Goal: Task Accomplishment & Management: Use online tool/utility

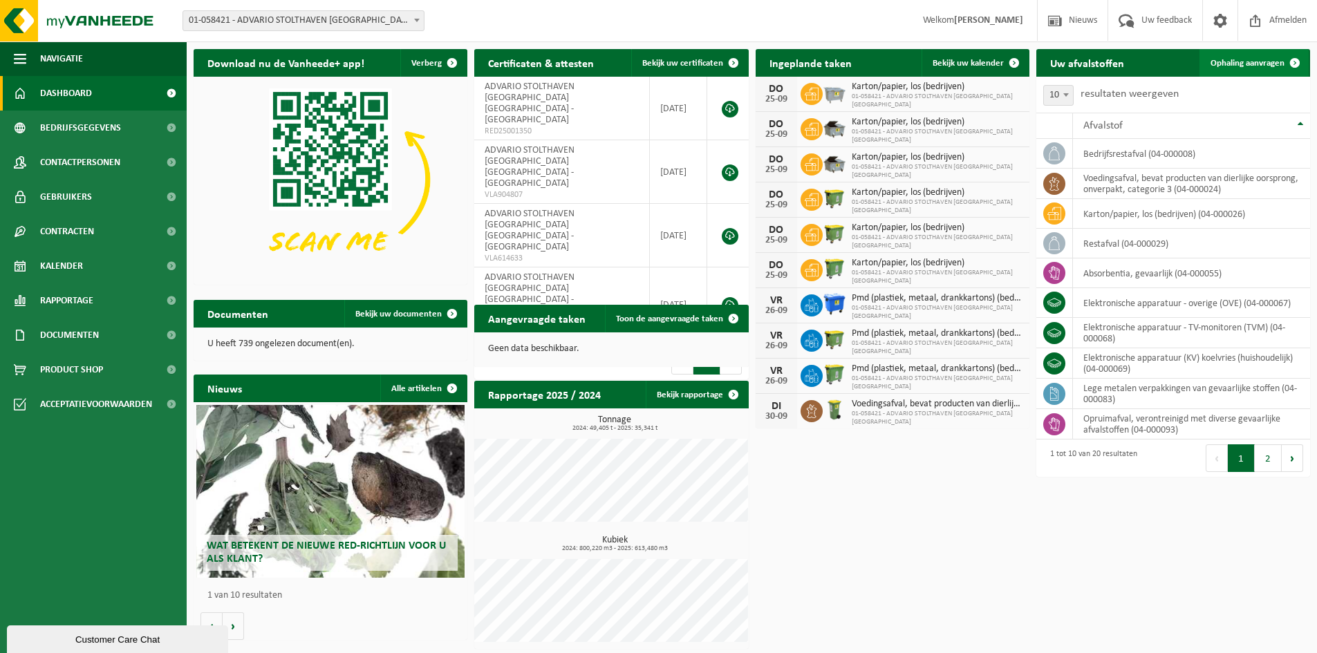
click at [1244, 62] on span "Ophaling aanvragen" at bounding box center [1248, 63] width 74 height 9
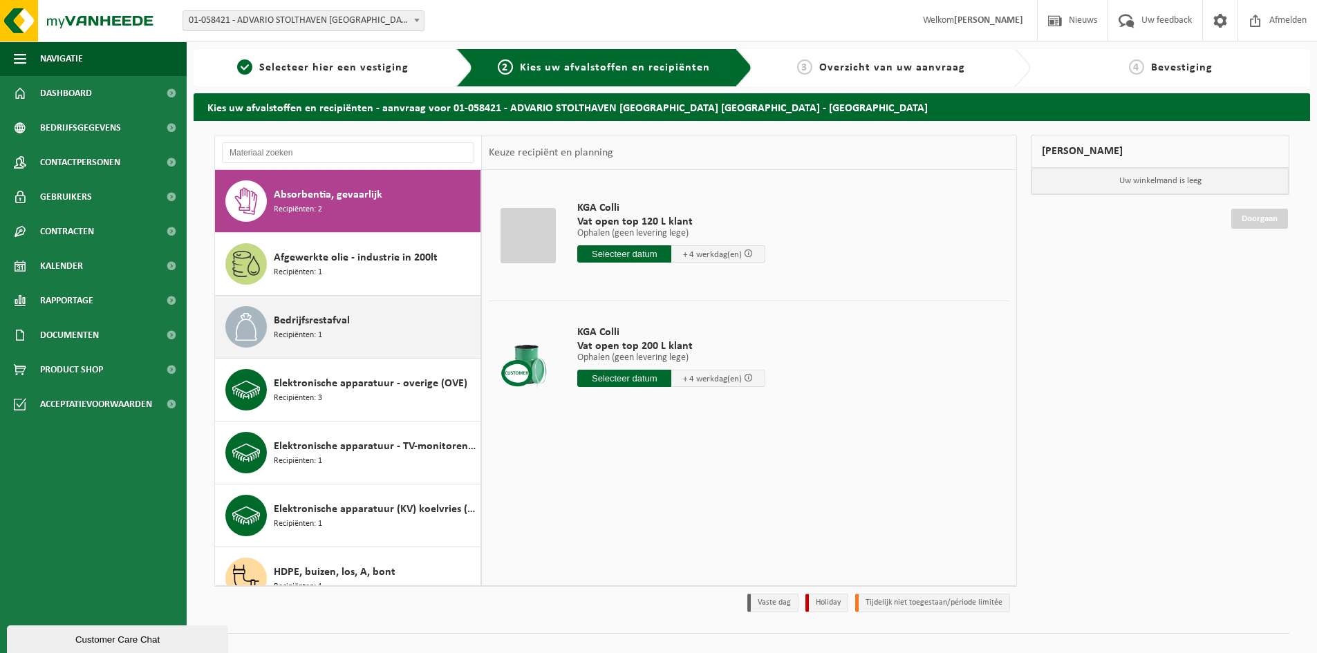
click at [321, 331] on span "Recipiënten: 1" at bounding box center [298, 335] width 48 height 13
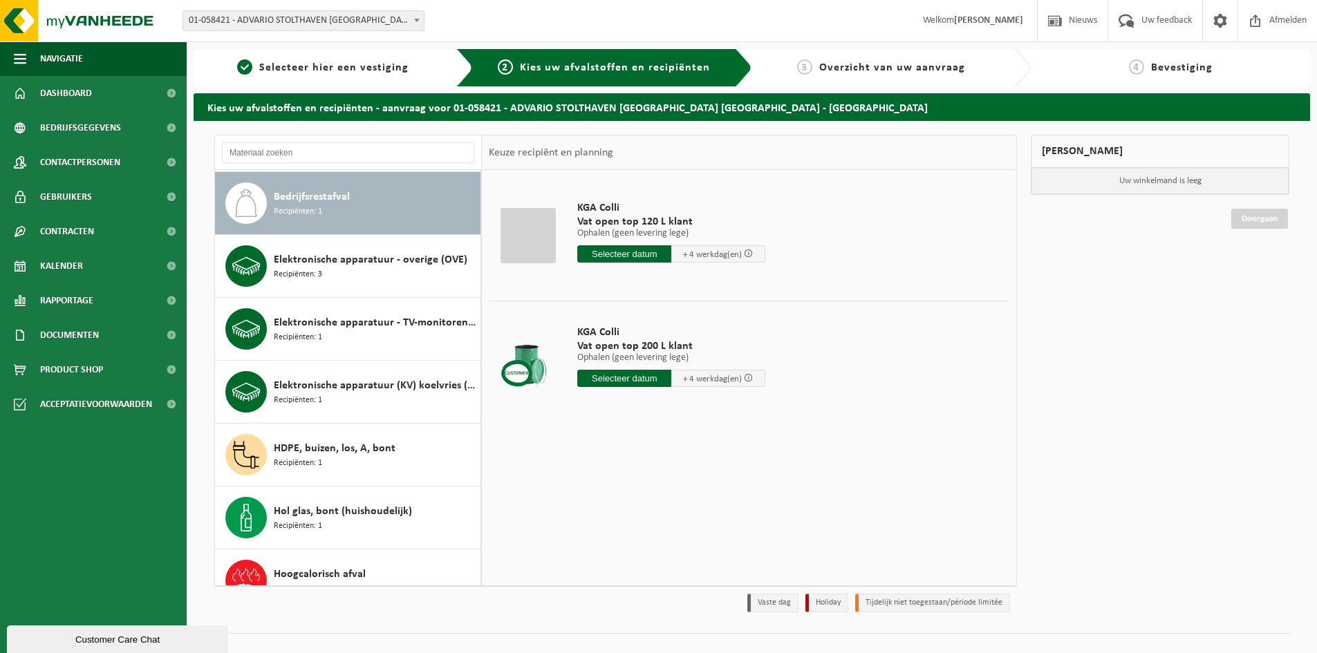
scroll to position [126, 0]
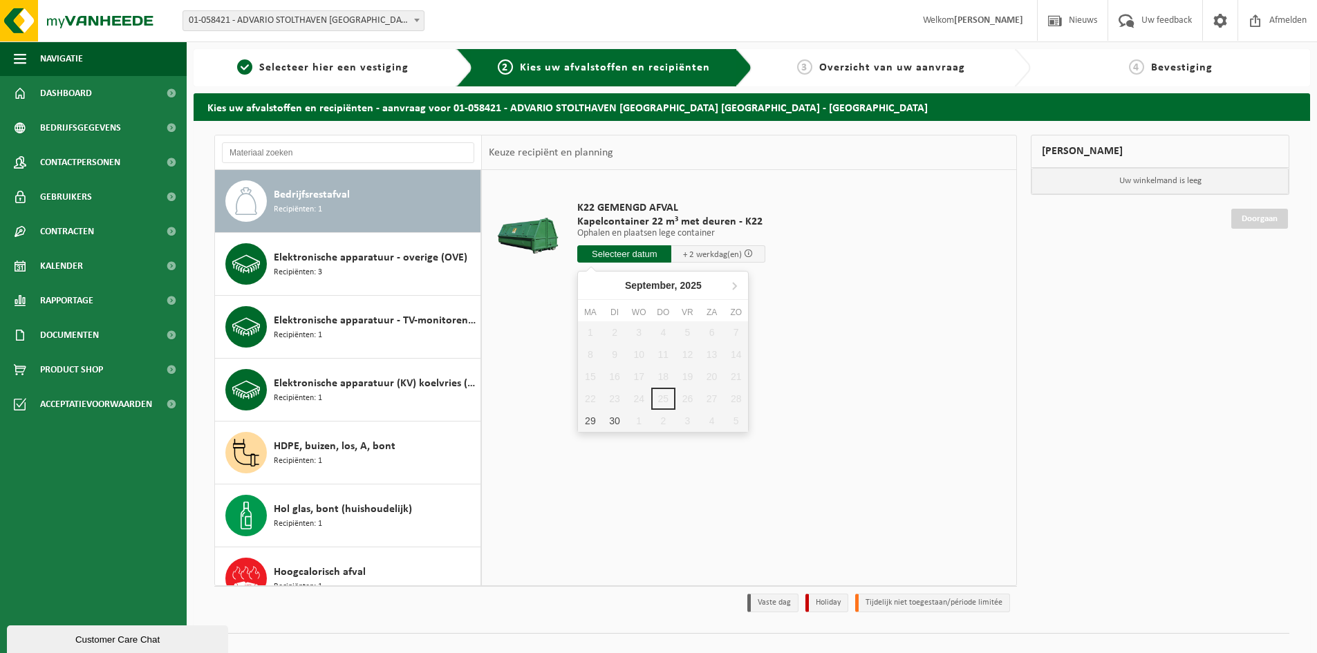
click at [620, 254] on input "text" at bounding box center [624, 253] width 94 height 17
click at [588, 418] on div "29" at bounding box center [590, 421] width 24 height 22
type input "Van 2025-09-29"
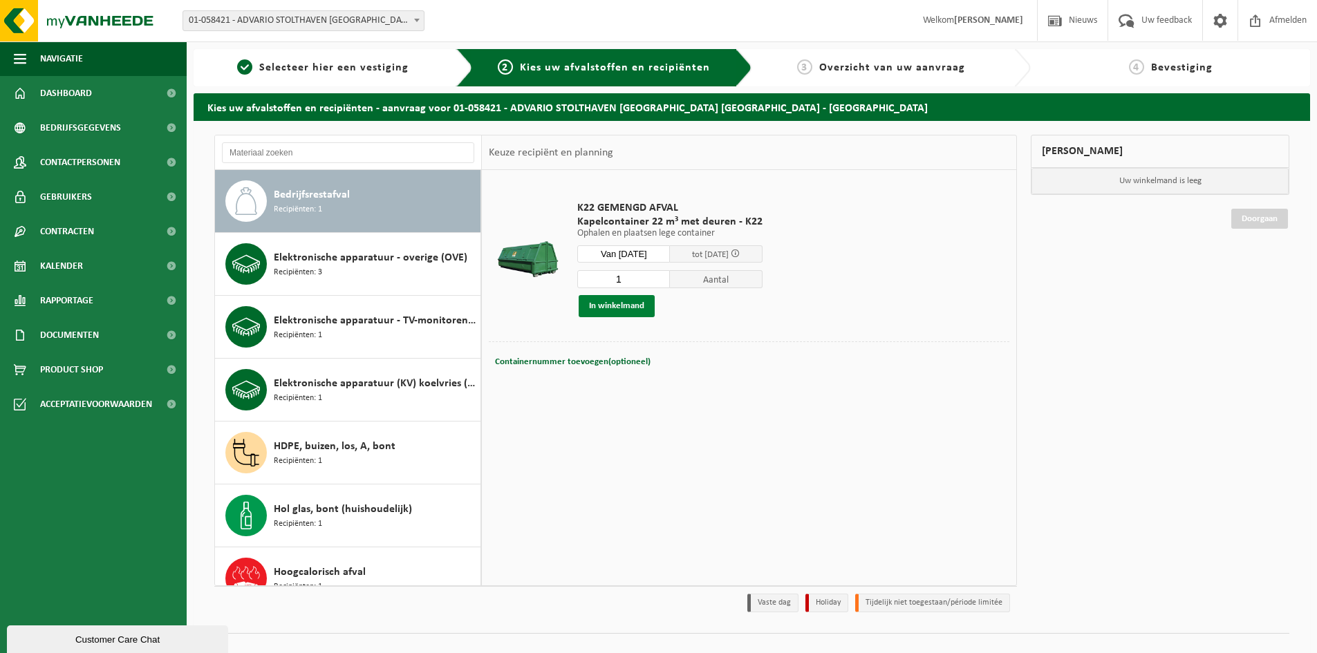
click at [620, 305] on button "In winkelmand" at bounding box center [617, 306] width 76 height 22
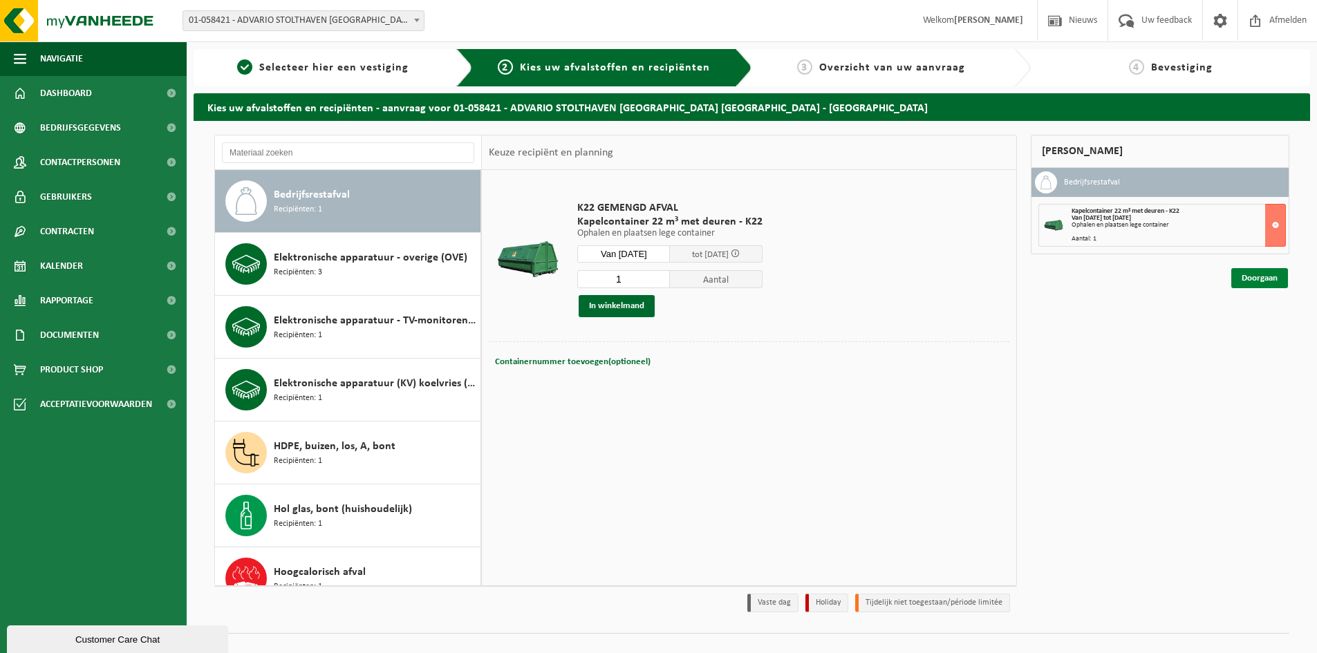
click at [1242, 278] on link "Doorgaan" at bounding box center [1259, 278] width 57 height 20
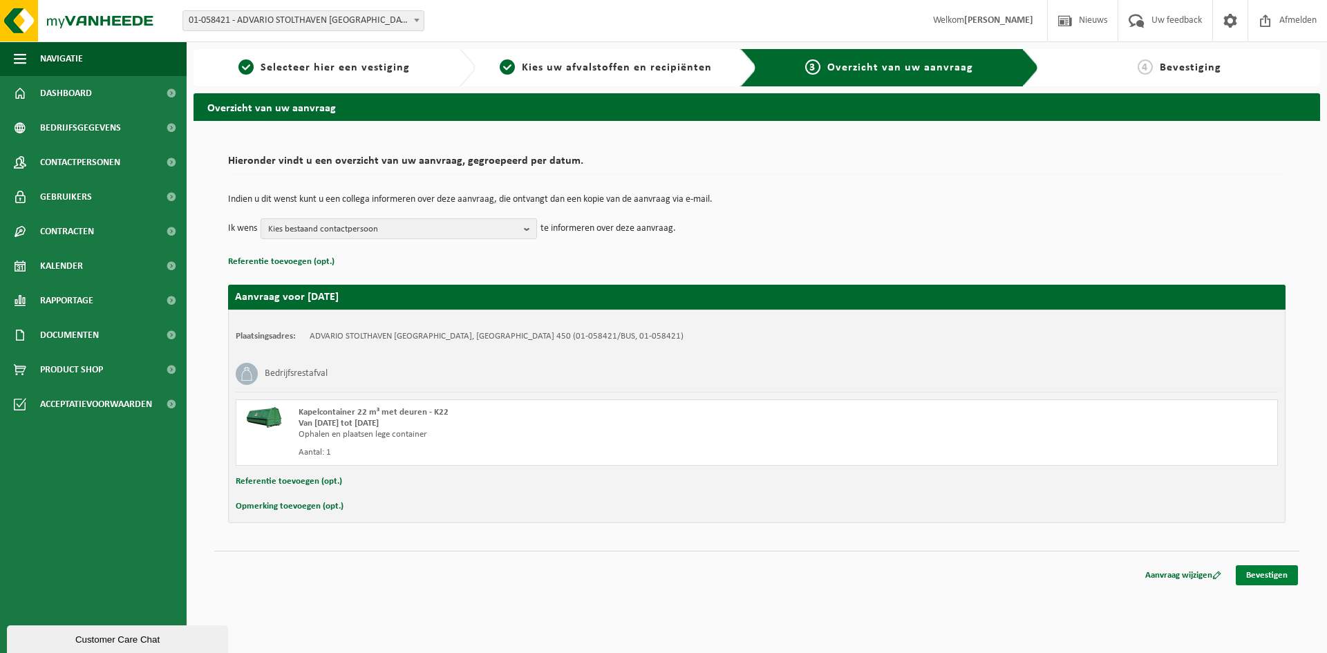
click at [1247, 574] on link "Bevestigen" at bounding box center [1267, 576] width 62 height 20
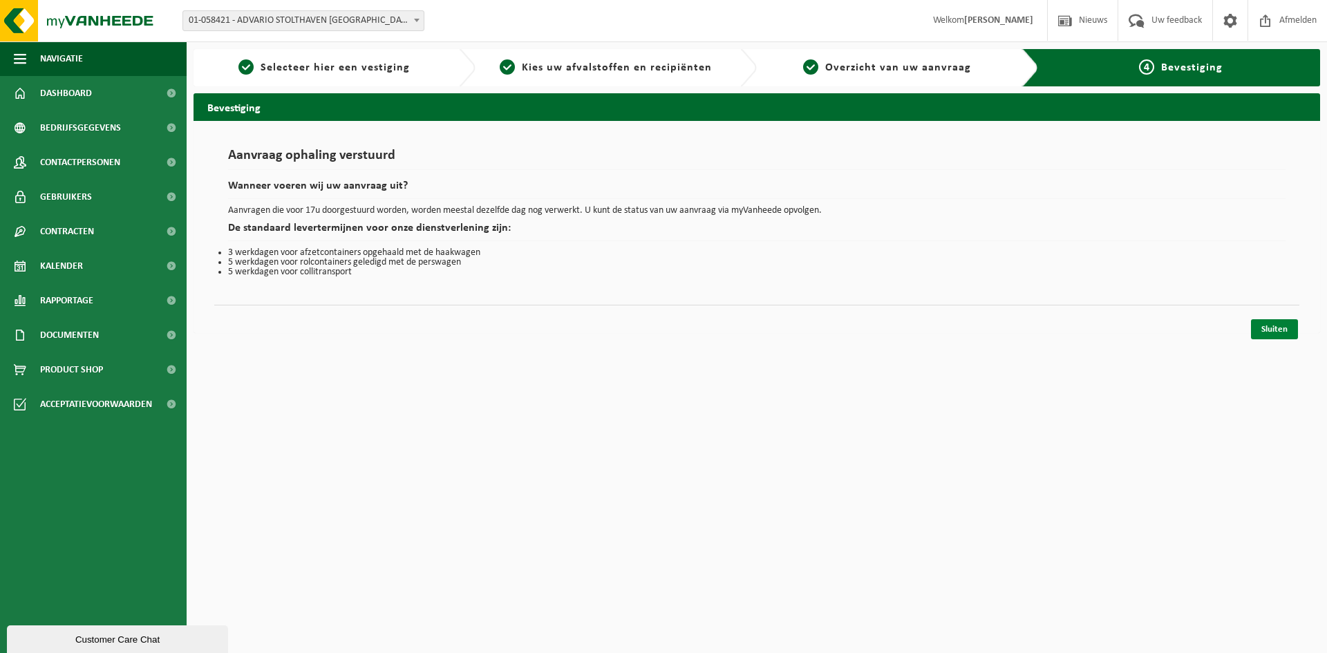
click at [1273, 329] on link "Sluiten" at bounding box center [1274, 329] width 47 height 20
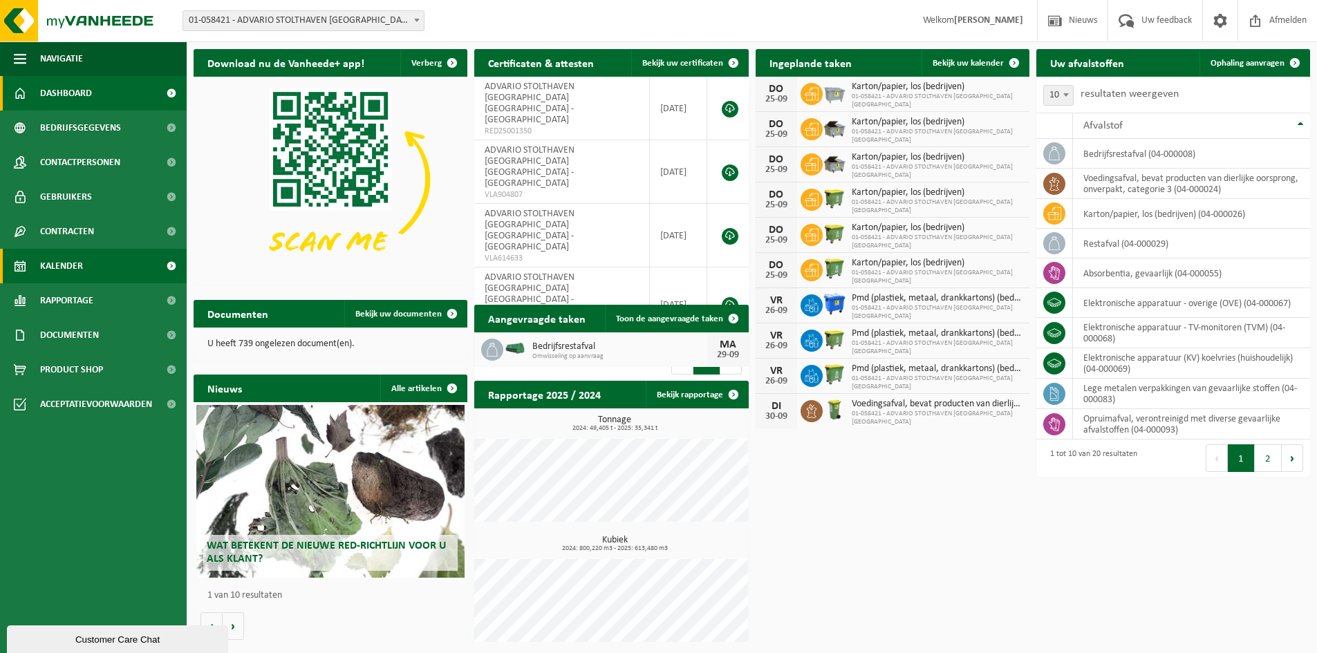
click at [68, 267] on span "Kalender" at bounding box center [61, 266] width 43 height 35
